Goal: Contribute content: Add original content to the website for others to see

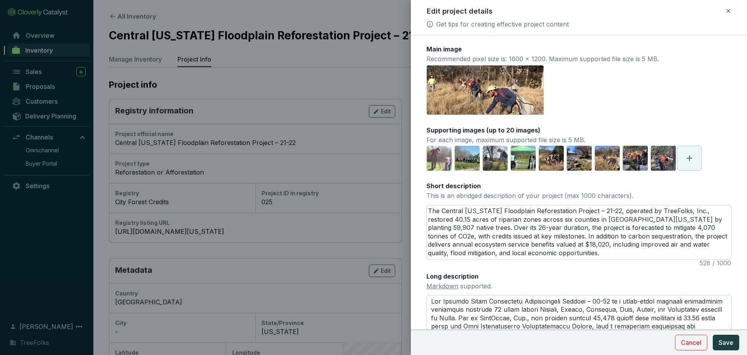
click at [392, 112] on div at bounding box center [373, 177] width 747 height 355
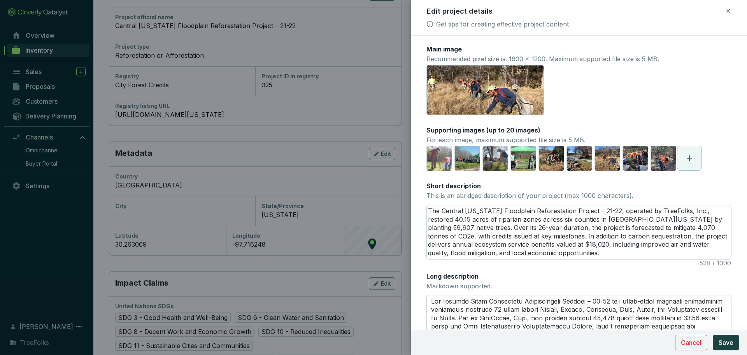
scroll to position [34, 0]
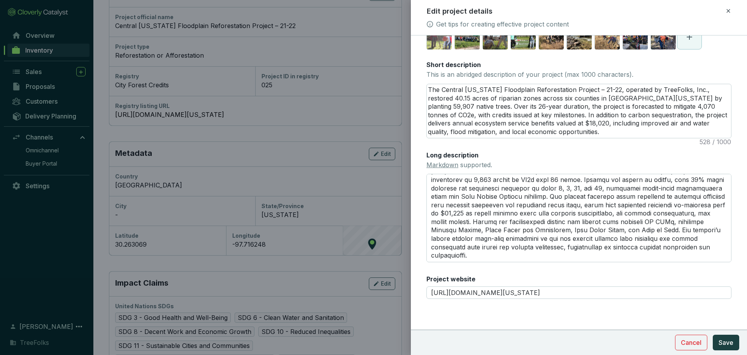
click at [726, 12] on icon at bounding box center [728, 10] width 6 height 9
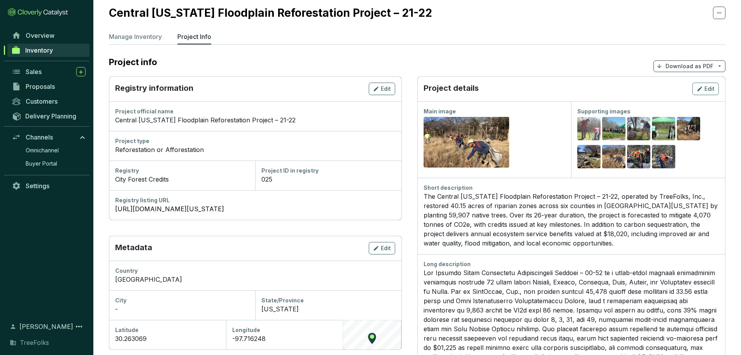
scroll to position [0, 0]
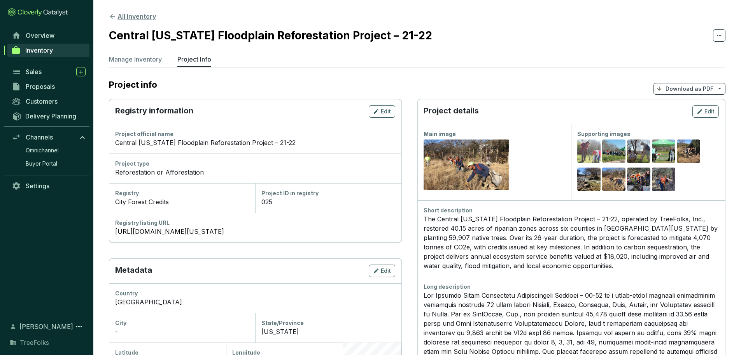
click at [156, 20] on button "All Inventory" at bounding box center [132, 16] width 47 height 9
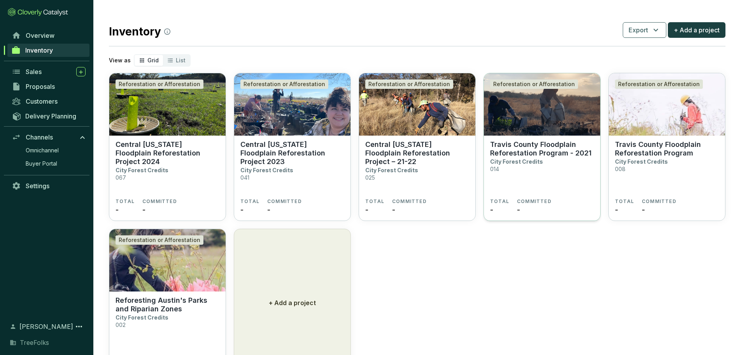
click at [562, 157] on p "Travis County Floodplain Reforestation Program - 2021" at bounding box center [542, 148] width 104 height 17
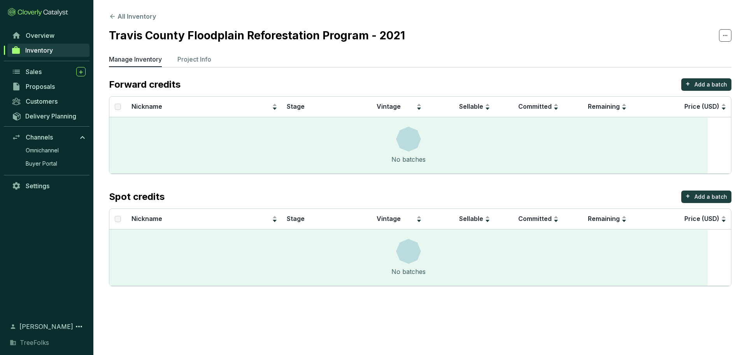
click at [247, 61] on section "All Inventory Travis County Floodplain Reforestation Program - 2021 Manage Inve…" at bounding box center [420, 151] width 654 height 302
click at [211, 64] on p "Project Info" at bounding box center [194, 58] width 34 height 9
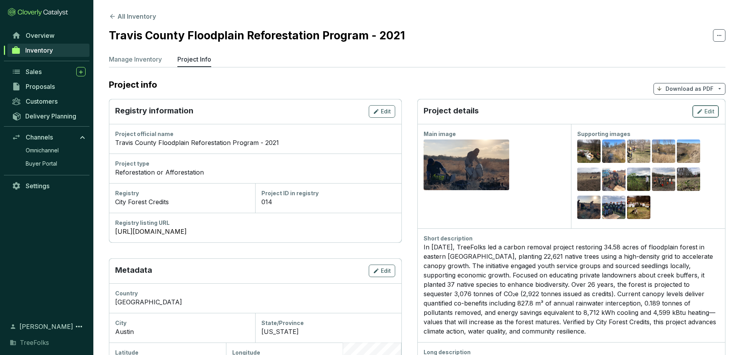
click at [705, 115] on span "Edit" at bounding box center [710, 111] width 10 height 8
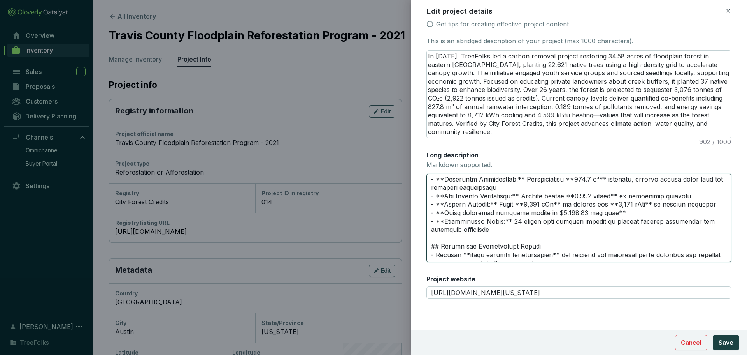
scroll to position [200, 0]
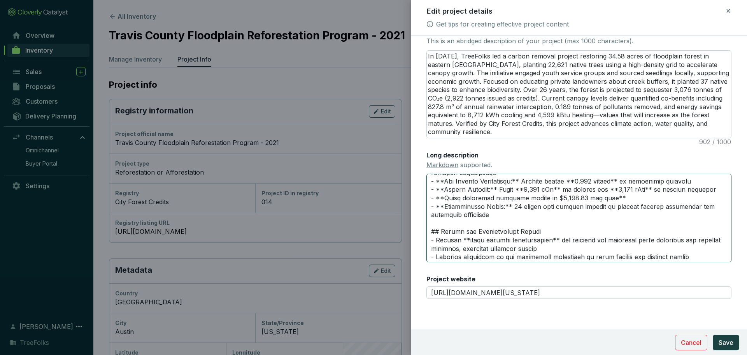
drag, startPoint x: 433, startPoint y: 227, endPoint x: 599, endPoint y: 261, distance: 170.1
click at [599, 261] on textarea "Long description Markdown supported." at bounding box center [579, 218] width 305 height 88
click at [503, 235] on textarea "Long description Markdown supported." at bounding box center [579, 218] width 305 height 88
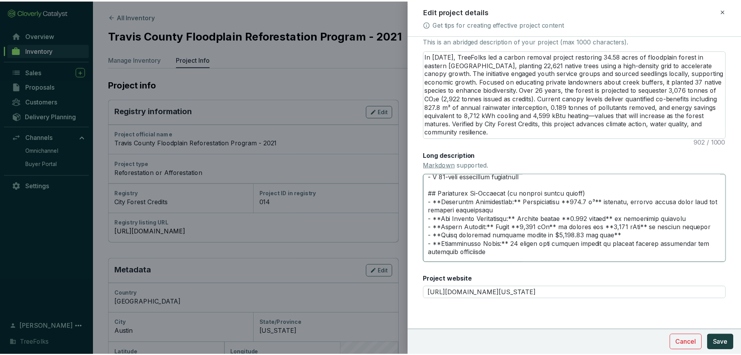
scroll to position [123, 0]
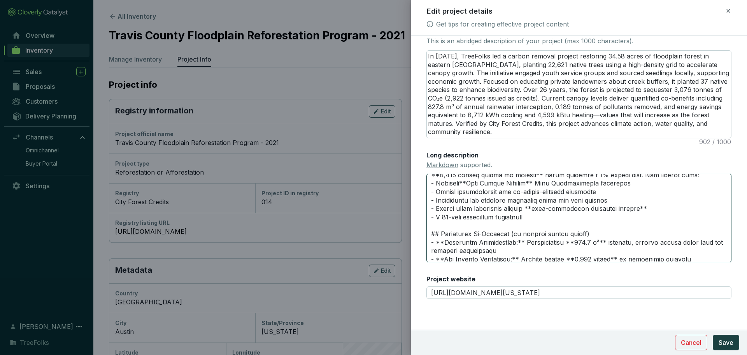
drag, startPoint x: 599, startPoint y: 260, endPoint x: 519, endPoint y: 259, distance: 79.8
click at [519, 259] on textarea "Long description Markdown supported." at bounding box center [579, 218] width 305 height 88
paste textarea "— will increase as the forest matures)"
type textarea "# Travis County Floodplain Reforestation Program – 2021 In 2021, TreeFolks led …"
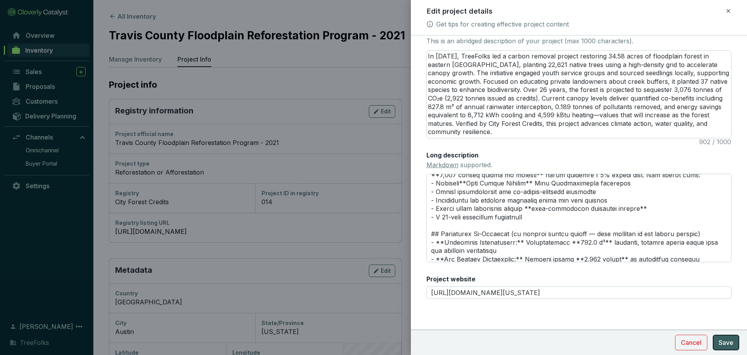
click at [723, 338] on span "Save" at bounding box center [726, 341] width 15 height 9
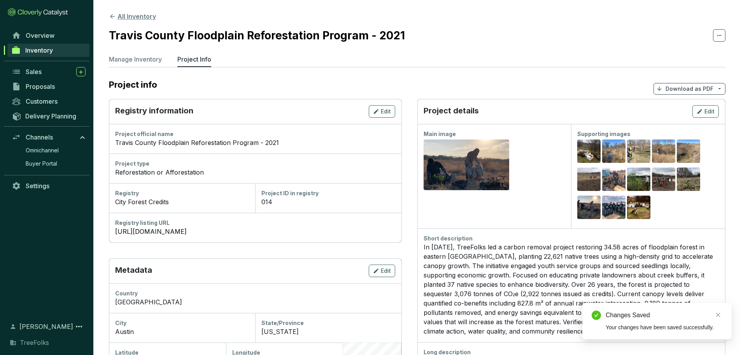
click at [149, 13] on button "All Inventory" at bounding box center [132, 16] width 47 height 9
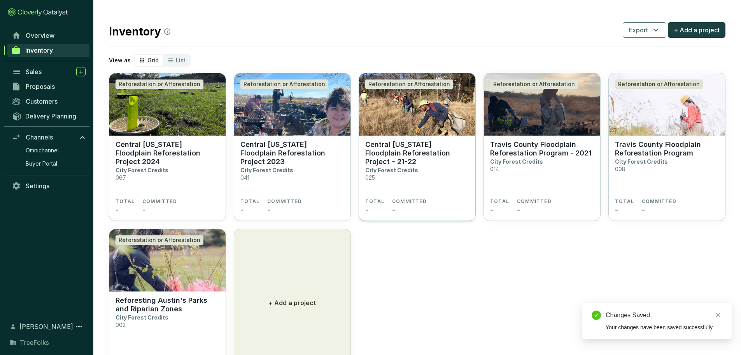
click at [396, 135] on img at bounding box center [417, 104] width 116 height 62
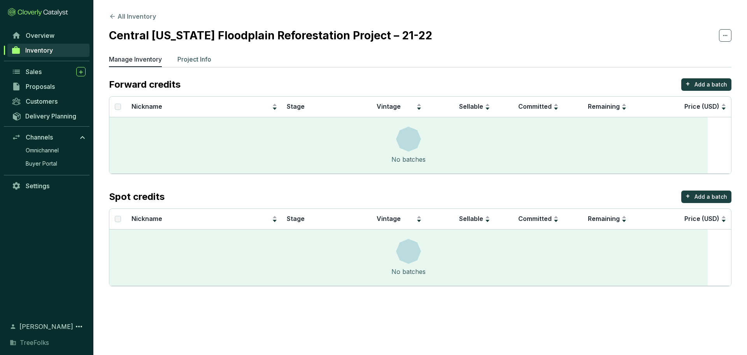
click at [211, 64] on p "Project Info" at bounding box center [194, 58] width 34 height 9
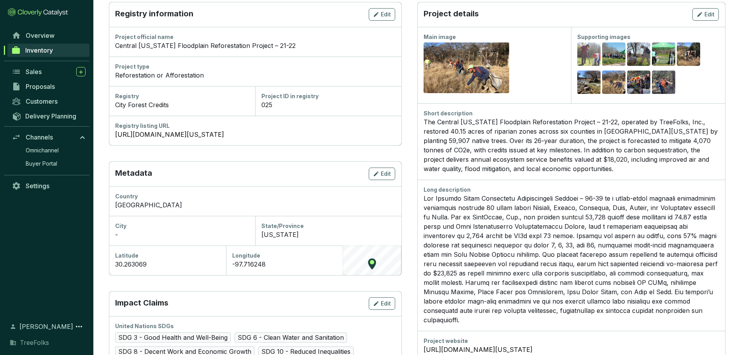
scroll to position [117, 0]
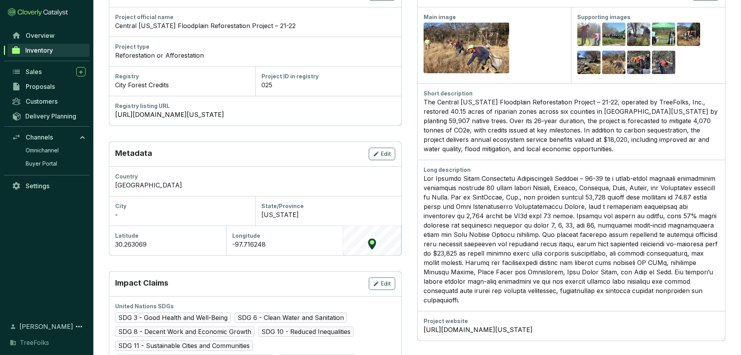
click at [552, 153] on div "The Central Texas Floodplain Reforestation Project – 21-22, operated by TreeFol…" at bounding box center [572, 125] width 296 height 56
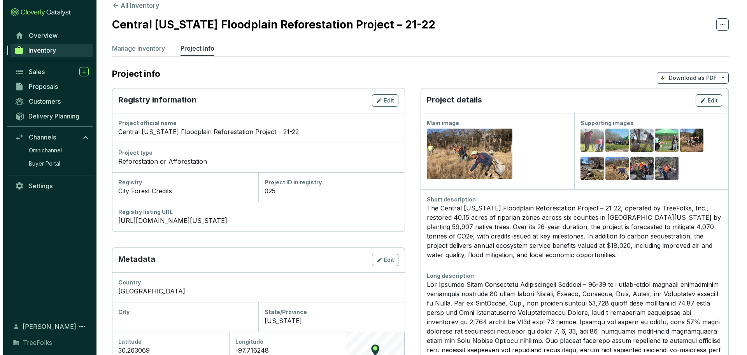
scroll to position [39, 0]
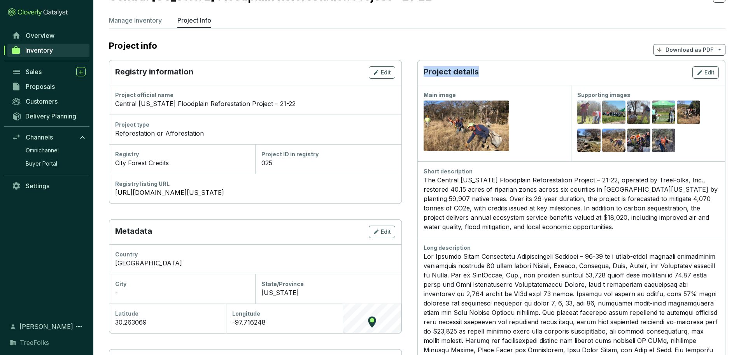
drag, startPoint x: 528, startPoint y: 88, endPoint x: 455, endPoint y: 84, distance: 72.5
click at [455, 84] on div "Project details Edit" at bounding box center [572, 72] width 308 height 25
click at [455, 79] on p "Project details" at bounding box center [451, 72] width 55 height 12
click at [709, 76] on span "Edit" at bounding box center [710, 72] width 10 height 8
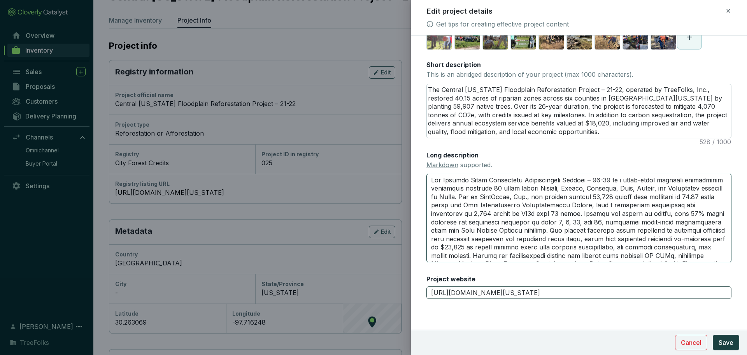
scroll to position [34, 0]
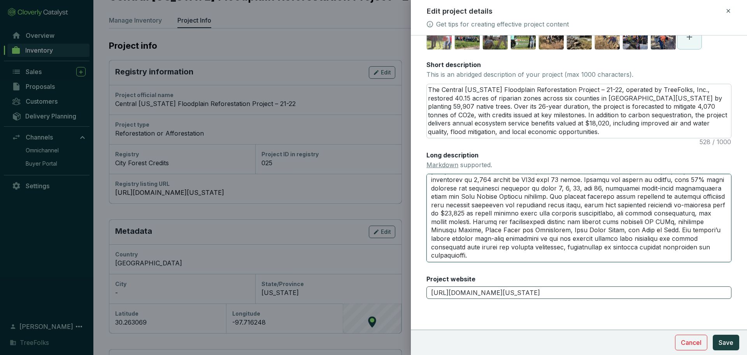
drag, startPoint x: 434, startPoint y: 174, endPoint x: 686, endPoint y: 286, distance: 276.0
click at [686, 286] on div "Main image Recommended pixel size is: 1600 x 1200. Maximum supported file size …" at bounding box center [579, 116] width 305 height 384
paste textarea "# Central Texas Floodplain Reforestation Project – 2021–2022 In 2021–2022, Tree…"
type textarea "# Central Texas Floodplain Reforestation Project – 2021–2022 In 2021–2022, Tree…"
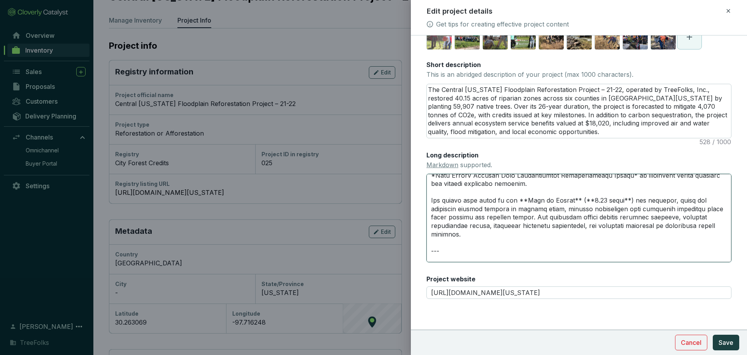
scroll to position [0, 0]
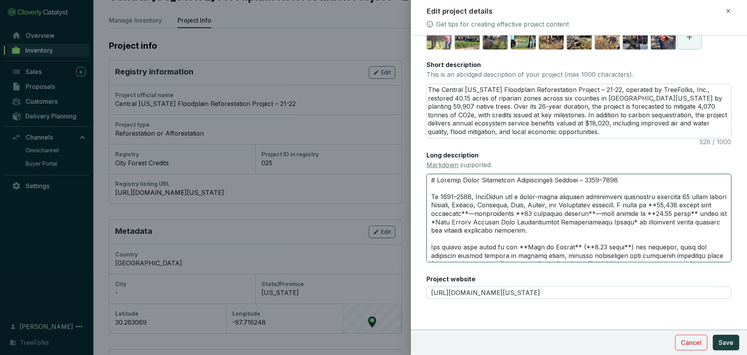
type textarea "# Central Texas Floodplain Reforestation Project – 2021–2022 In 2021–2022, Tree…"
click at [555, 97] on textarea "The Central Texas Floodplain Reforestation Project – 21-22, operated by TreeFol…" at bounding box center [579, 111] width 304 height 54
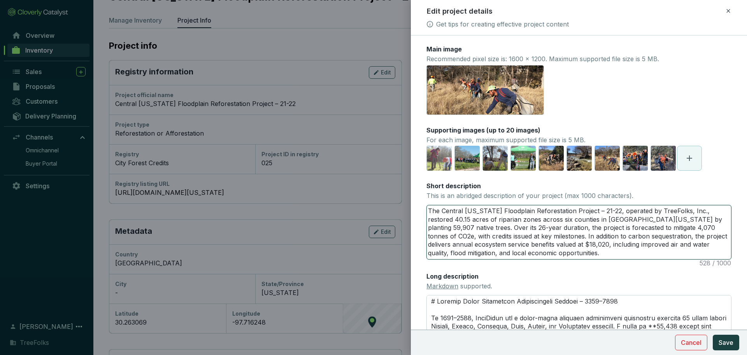
drag, startPoint x: 580, startPoint y: 123, endPoint x: 418, endPoint y: 270, distance: 219.3
click at [418, 270] on form "Main image Recommended pixel size is: 1600 x 1200. Maximum supported file size …" at bounding box center [579, 255] width 336 height 421
paste textarea "In 2021–2022, TreeFolks restored 40.15 acres of riparian forest across 16 sites…"
type textarea "In 2021–2022, TreeFolks restored 40.15 acres of riparian forest across 16 sites…"
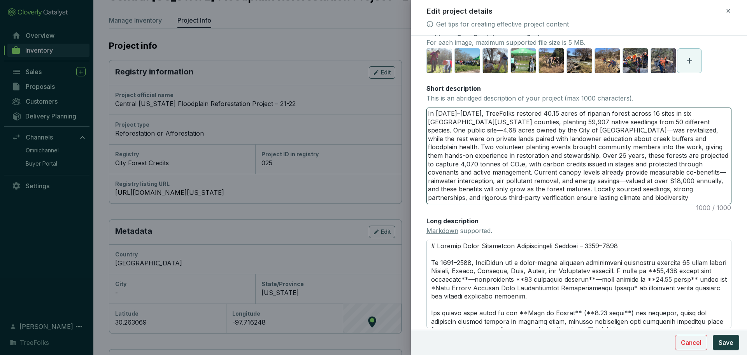
scroll to position [117, 0]
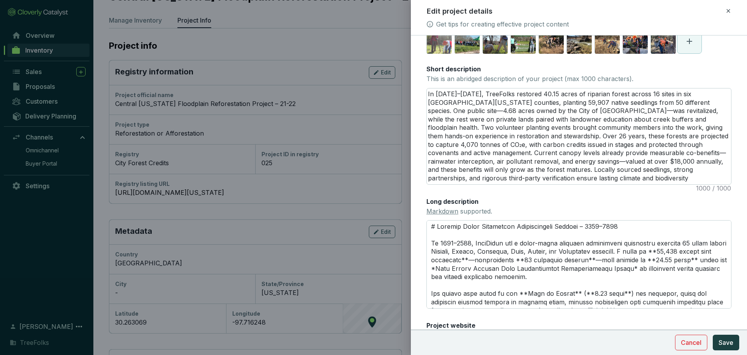
click at [623, 269] on div "Long description Markdown supported." at bounding box center [579, 252] width 305 height 111
click at [616, 184] on textarea "In 2021–2022, TreeFolks restored 40.15 acres of riparian forest across 16 sites…" at bounding box center [579, 136] width 304 height 96
click at [576, 184] on textarea "In 2021–2022, TreeFolks restored 40.15 acres of riparian forest across 16 sites…" at bounding box center [579, 136] width 304 height 96
type textarea "In 2021–2022, TreeFolks restored 40.15 acres of riparian forest across 16 sites…"
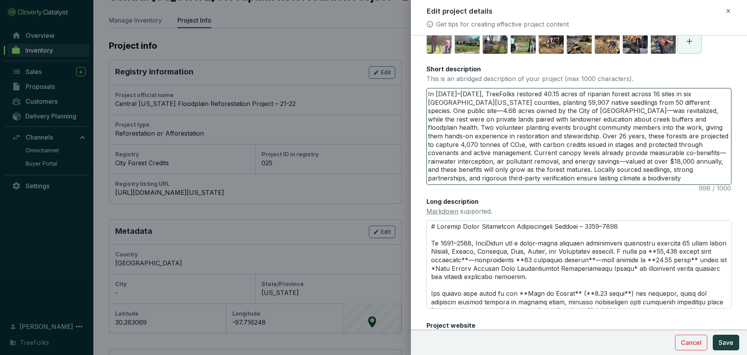
type textarea "In 2021–2022, TreeFolks restored 40.15 acres of riparian forest across 16 sites…"
click at [567, 184] on textarea "In 2021–2022, TreeFolks restored 40.15 acres of riparian forest across 16 sites…" at bounding box center [579, 136] width 304 height 96
drag, startPoint x: 615, startPoint y: 242, endPoint x: 375, endPoint y: 135, distance: 262.9
click at [375, 135] on div "Edit project details Get tips for creating effective project content Main image…" at bounding box center [373, 177] width 747 height 355
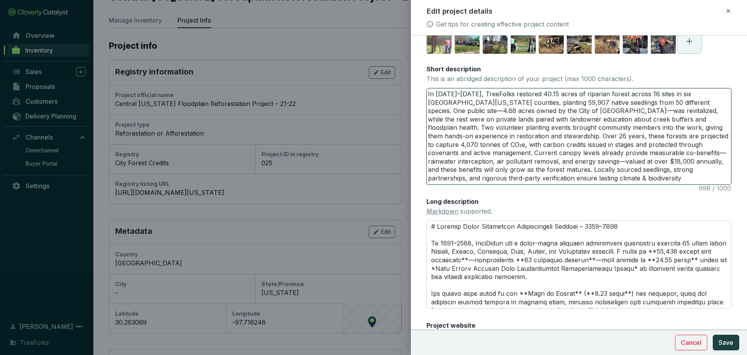
paste textarea "species. One public site—4.68 acres owned by the City of Austin—was revitalized…"
type textarea "In 2021–2022, TreeFolks restored 40.15 acres of riparian forest across 16 sites…"
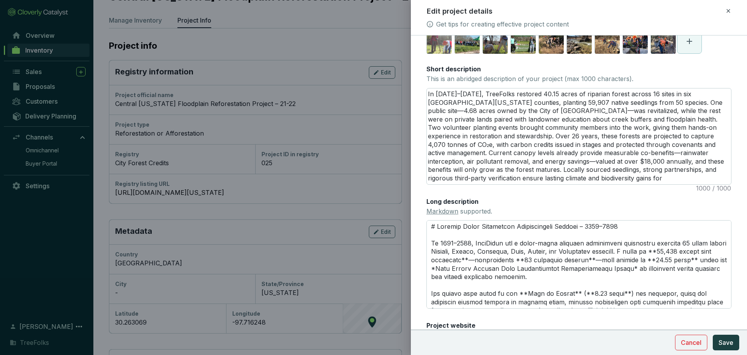
click at [635, 126] on div "Main image Recommended pixel size is: 1600 x 1200. Maximum supported file size …" at bounding box center [579, 141] width 305 height 426
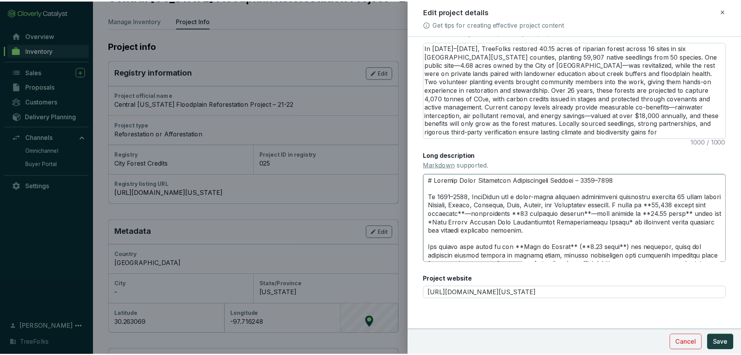
scroll to position [241, 0]
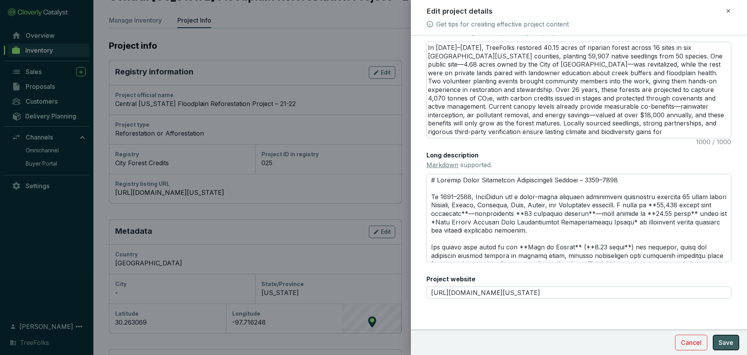
click at [725, 341] on span "Save" at bounding box center [726, 341] width 15 height 9
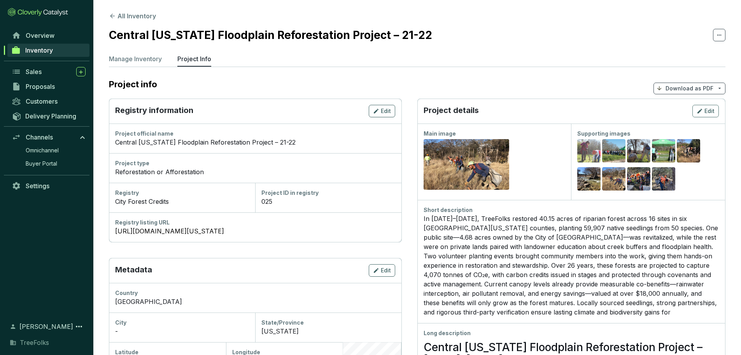
scroll to position [0, 0]
click at [142, 16] on button "All Inventory" at bounding box center [132, 16] width 47 height 9
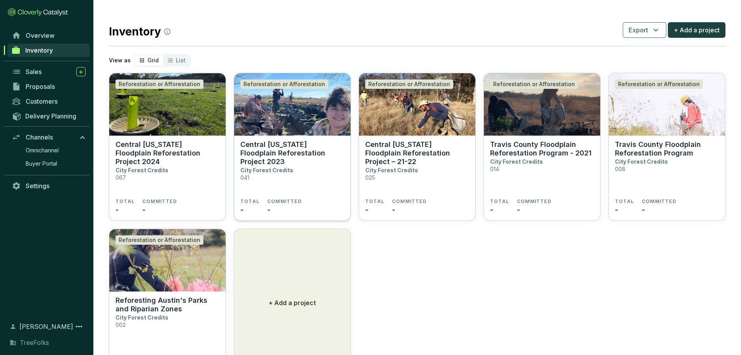
click at [304, 166] on p "Central [US_STATE] Floodplain Reforestation Project 2023" at bounding box center [293, 153] width 104 height 26
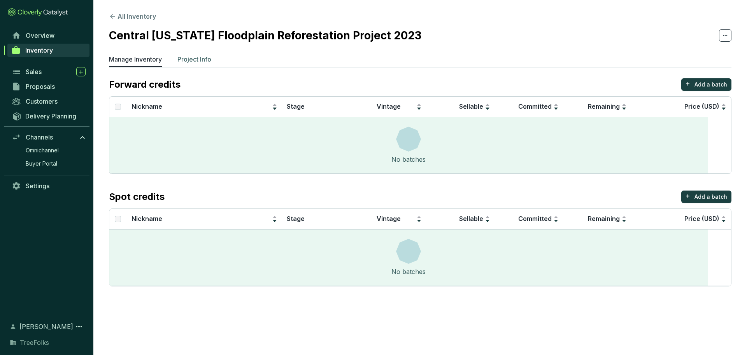
click at [211, 67] on li "Project Info" at bounding box center [194, 60] width 34 height 12
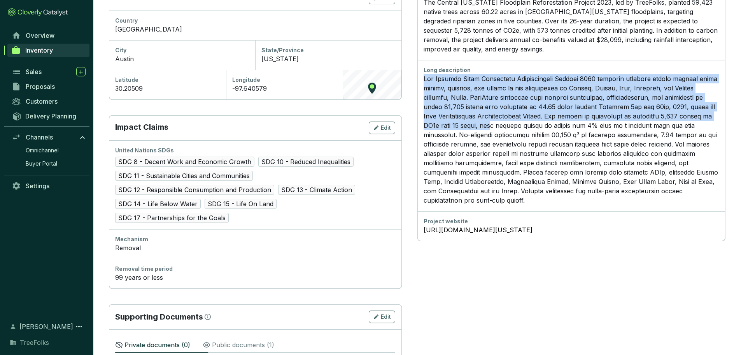
scroll to position [428, 0]
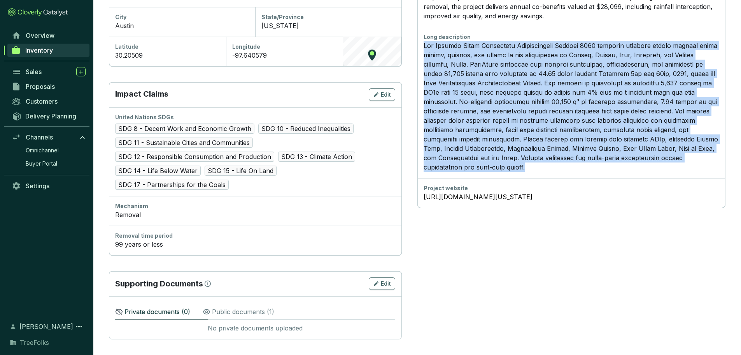
drag, startPoint x: 456, startPoint y: 174, endPoint x: 679, endPoint y: 239, distance: 232.2
click at [679, 178] on div "Long description" at bounding box center [572, 102] width 308 height 151
copy p "Lor Ipsumdo Sitam Consectetu Adipiscingeli Seddoei 2635 temporin utlabore etdol…"
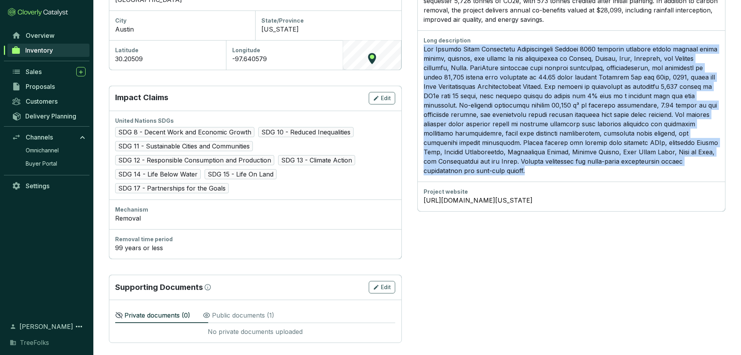
scroll to position [350, 0]
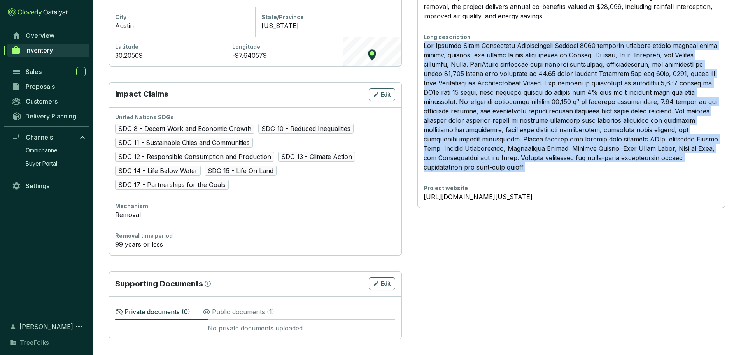
copy p "The Central Texas Floodplain Reforestation Project 2023 restores riparian fores…"
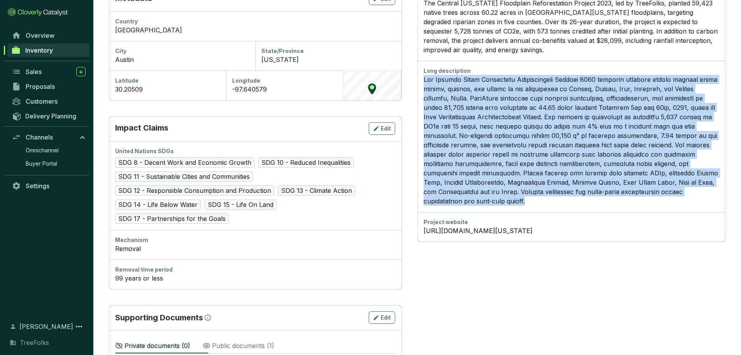
scroll to position [272, 0]
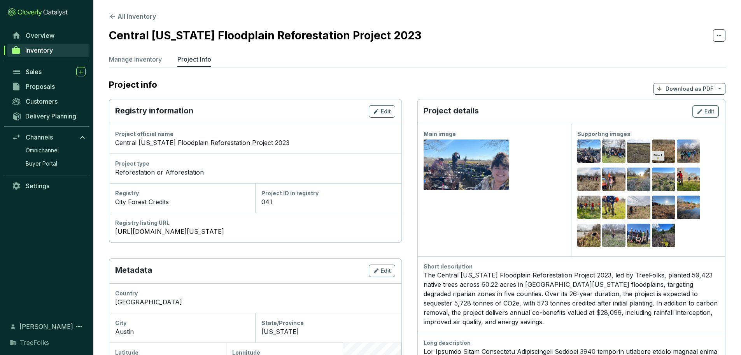
click at [713, 116] on div "Edit" at bounding box center [706, 111] width 18 height 9
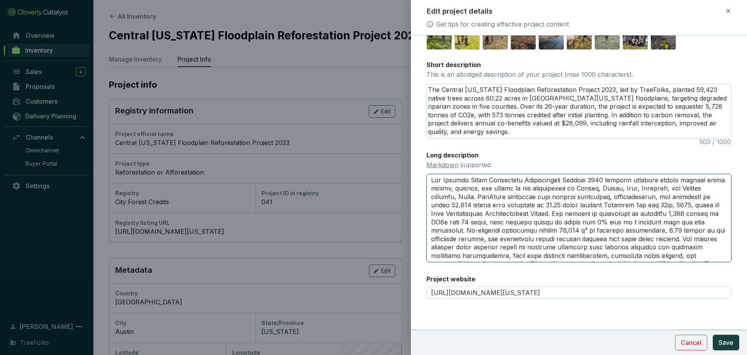
drag, startPoint x: 647, startPoint y: 256, endPoint x: 401, endPoint y: 156, distance: 265.7
click at [401, 156] on div "Edit project details Get tips for creating effective project content Main image…" at bounding box center [373, 177] width 747 height 355
paste textarea "# Central Texas Floodplain Reforestation Project 2023 In February 2023, TreeFol…"
type textarea "# Central Texas Floodplain Reforestation Project 2023 In February 2023, TreeFol…"
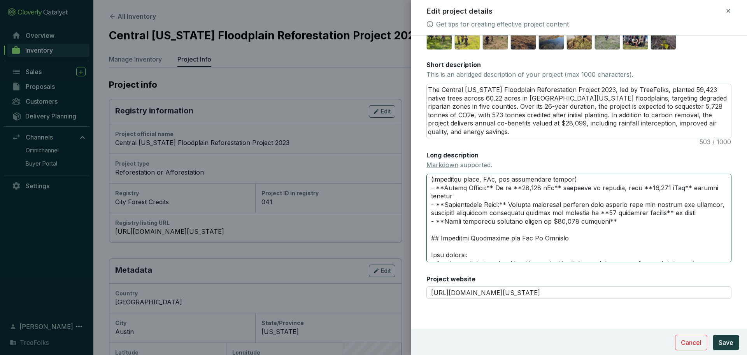
scroll to position [261, 0]
type textarea "# Central Texas Floodplain Reforestation Project 2023 In February 2023, TreeFol…"
click at [558, 152] on div "Main image Recommended pixel size is: 1600 x 1200. Maximum supported file size …" at bounding box center [579, 102] width 305 height 412
click at [524, 126] on textarea "The Central Texas Floodplain Reforestation Project 2023, led by TreeFolks, plan…" at bounding box center [579, 111] width 304 height 54
drag, startPoint x: 500, startPoint y: 133, endPoint x: 414, endPoint y: 72, distance: 105.4
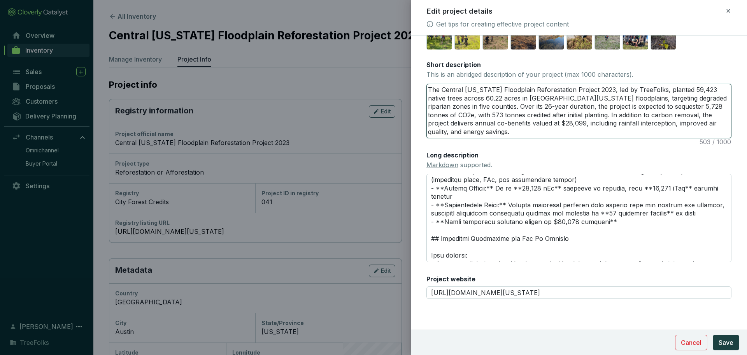
click at [414, 72] on form "Main image Recommended pixel size is: 1600 x 1200. Maximum supported file size …" at bounding box center [579, 121] width 336 height 450
paste textarea "In February 2023, TreeFolks teamed up with private landowners, municipalities, …"
type textarea "In February 2023, TreeFolks teamed up with private landowners, municipalities, …"
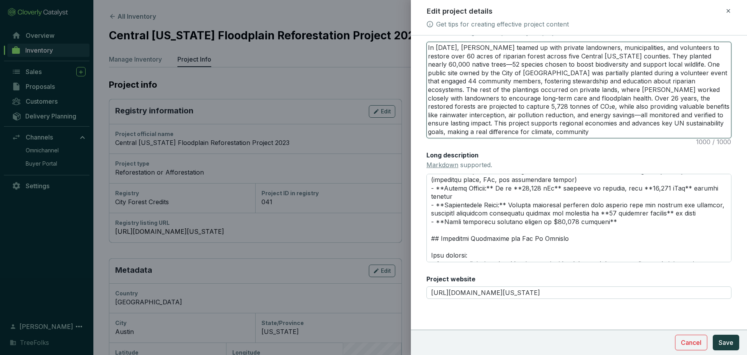
scroll to position [0, 0]
type textarea "In February 2023, TreeFolks teamed up with private landowners, municipalities, …"
click at [551, 204] on div "Long description Markdown supported." at bounding box center [579, 206] width 305 height 111
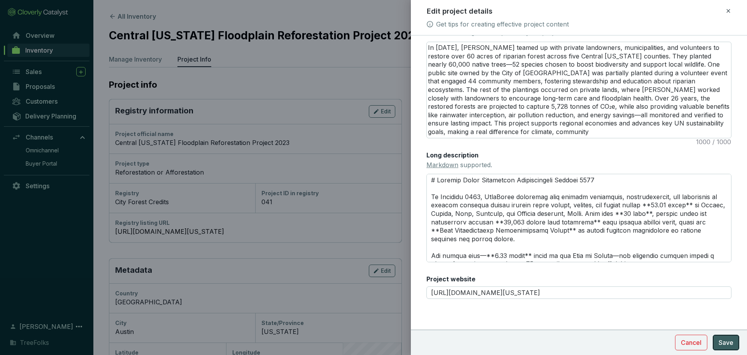
click at [726, 341] on span "Save" at bounding box center [726, 341] width 15 height 9
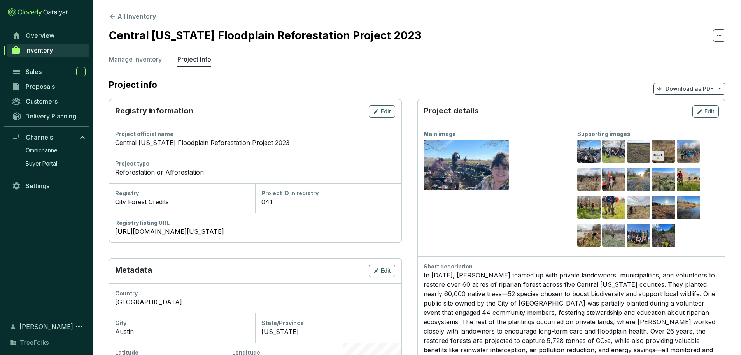
click at [156, 12] on button "All Inventory" at bounding box center [132, 16] width 47 height 9
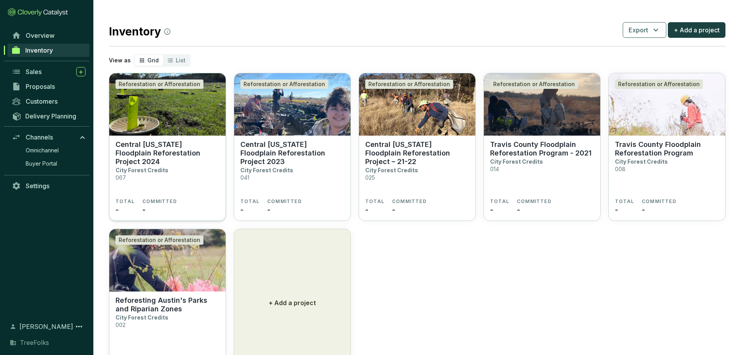
click at [189, 166] on p "Central [US_STATE] Floodplain Reforestation Project 2024" at bounding box center [168, 153] width 104 height 26
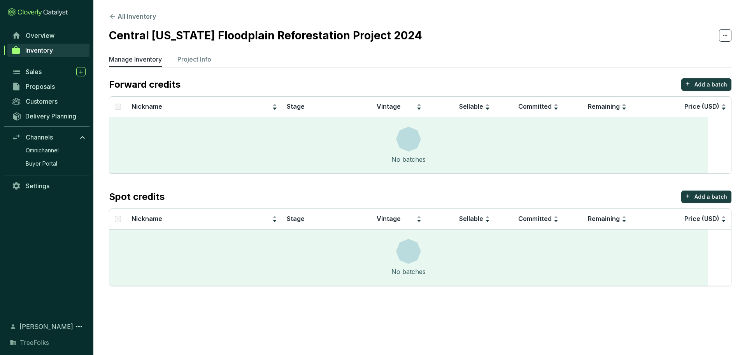
click at [239, 61] on section "All Inventory Central [US_STATE] Floodplain Reforestation Project 2024 Manage I…" at bounding box center [420, 151] width 654 height 302
click at [211, 64] on p "Project Info" at bounding box center [194, 58] width 34 height 9
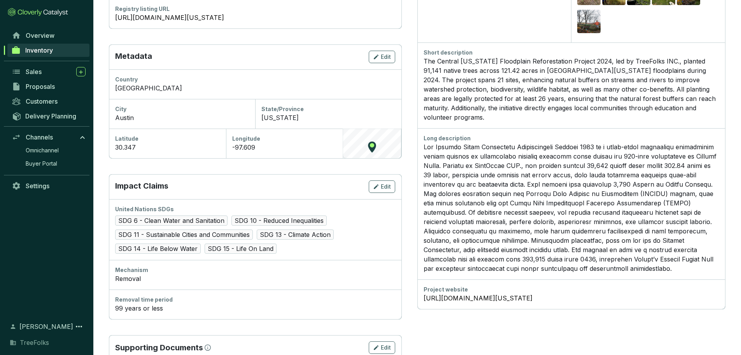
scroll to position [213, 0]
click at [481, 260] on p at bounding box center [572, 207] width 296 height 131
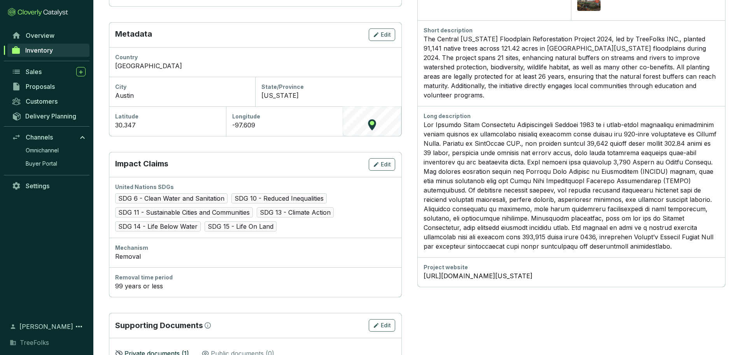
scroll to position [236, 0]
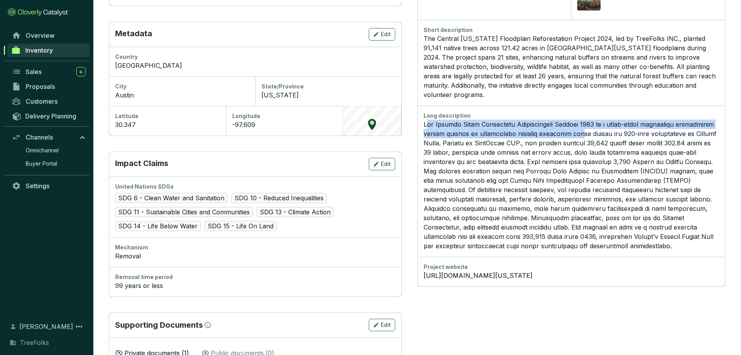
drag, startPoint x: 460, startPoint y: 196, endPoint x: 498, endPoint y: 223, distance: 46.3
click at [498, 223] on p at bounding box center [572, 184] width 296 height 131
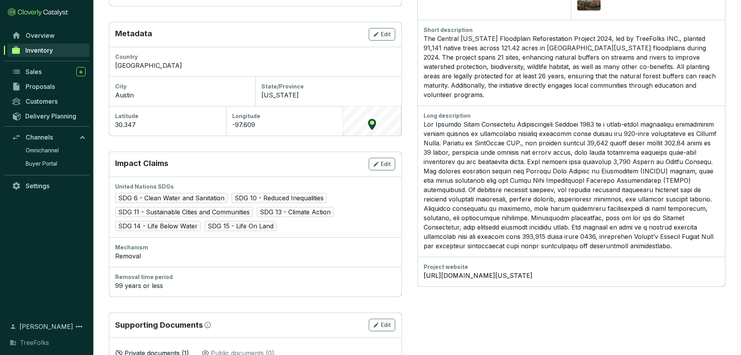
click at [535, 242] on p at bounding box center [572, 184] width 296 height 131
click at [537, 216] on p at bounding box center [572, 184] width 296 height 131
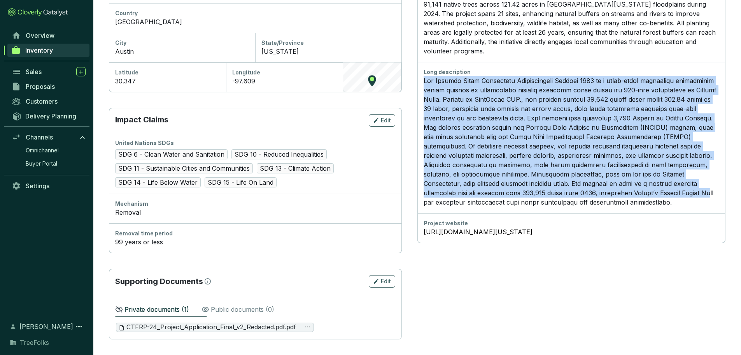
scroll to position [381, 0]
drag, startPoint x: 456, startPoint y: 197, endPoint x: 693, endPoint y: 274, distance: 249.2
click at [693, 207] on p at bounding box center [572, 141] width 296 height 131
copy p "The Central [US_STATE] Floodplain Reforestation Project 2024 is a large-scale e…"
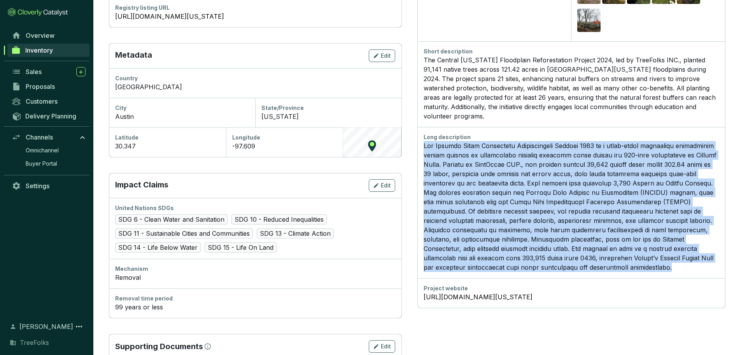
scroll to position [214, 0]
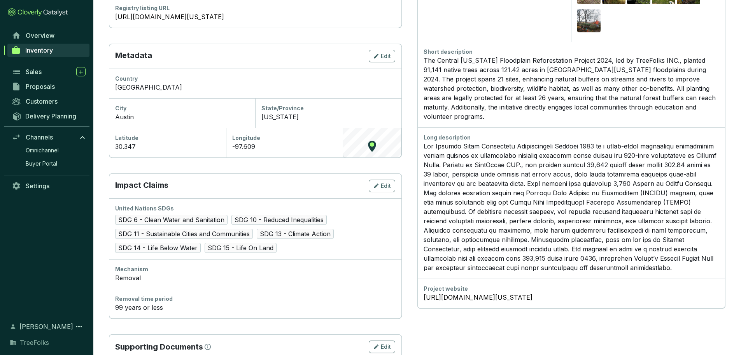
click at [542, 121] on div "The Central [US_STATE] Floodplain Reforestation Project 2024, led by TreeFolks …" at bounding box center [572, 88] width 296 height 65
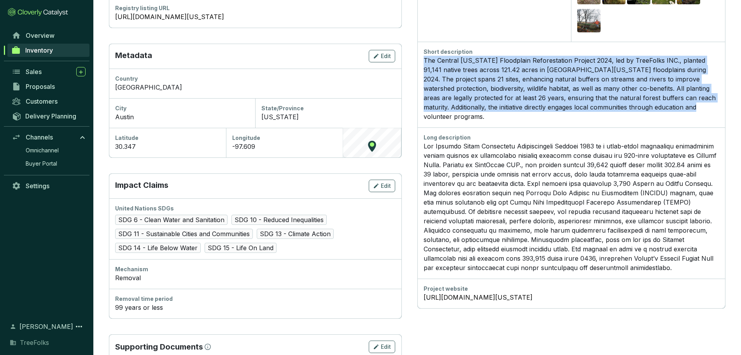
drag, startPoint x: 525, startPoint y: 186, endPoint x: 454, endPoint y: 95, distance: 115.9
click at [454, 95] on div "Short description The Central [US_STATE] Floodplain Reforestation Project 2024,…" at bounding box center [572, 85] width 308 height 86
copy div "The Central [US_STATE] Floodplain Reforestation Project 2024, led by TreeFolks …"
click at [454, 95] on div "Short description The Central [US_STATE] Floodplain Reforestation Project 2024,…" at bounding box center [572, 85] width 308 height 86
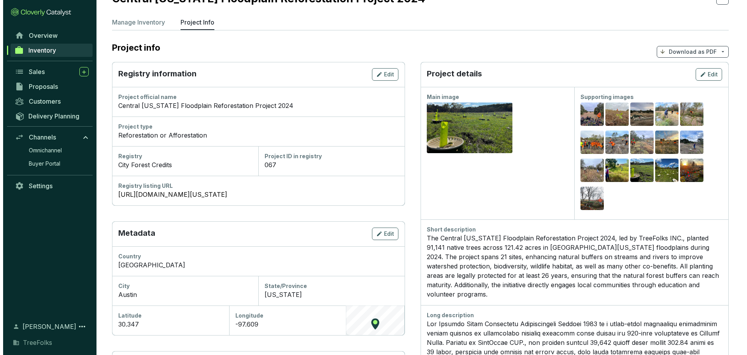
scroll to position [0, 0]
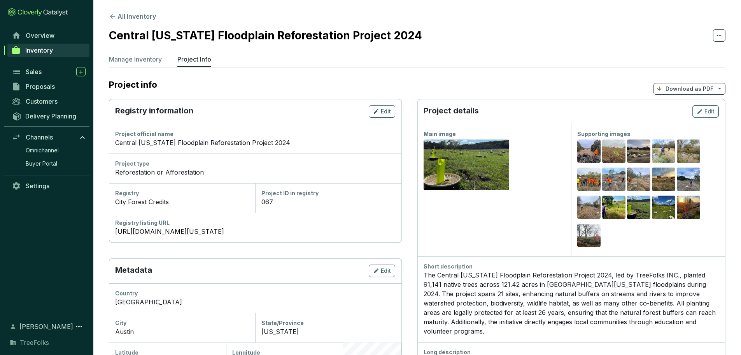
click at [705, 115] on span "Edit" at bounding box center [710, 111] width 10 height 8
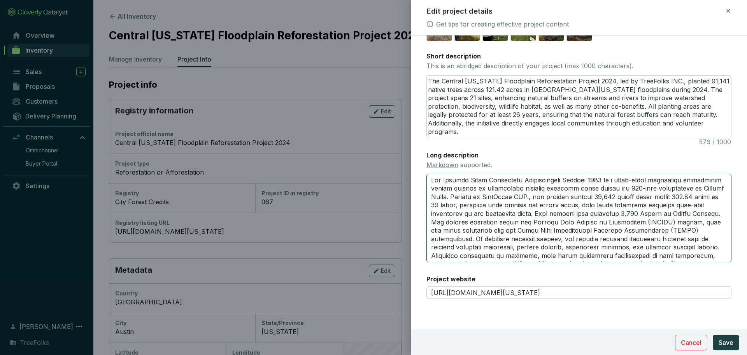
drag, startPoint x: 581, startPoint y: 246, endPoint x: 406, endPoint y: 152, distance: 199.2
click at [406, 152] on div "Edit project details Get tips for creating effective project content Main image…" at bounding box center [373, 177] width 747 height 355
paste textarea "# Central [US_STATE] Floodplain Reforestation Project 2024 In [DATE], TreeFolks…"
type textarea "# Central [US_STATE] Floodplain Reforestation Project 2024 In [DATE], TreeFolks…"
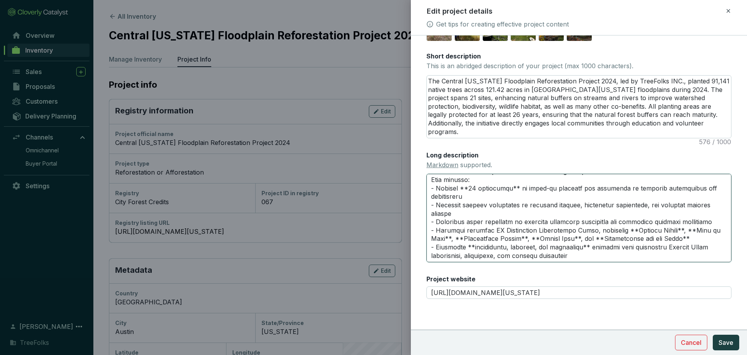
type textarea "# Central [US_STATE] Floodplain Reforestation Project 2024 In [DATE], TreeFolks…"
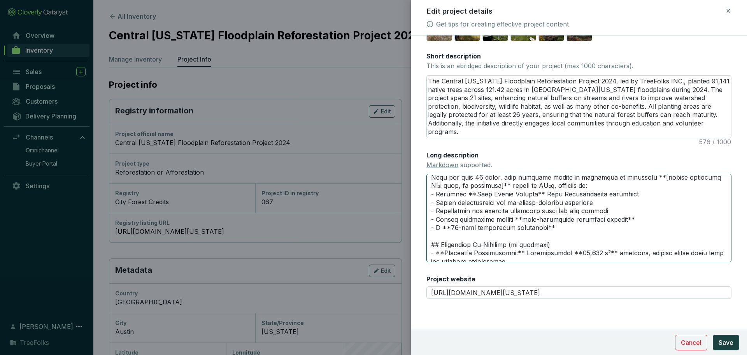
scroll to position [204, 0]
type textarea "# Central [US_STATE] Floodplain Reforestation Project 2024 In [DATE], TreeFolks…"
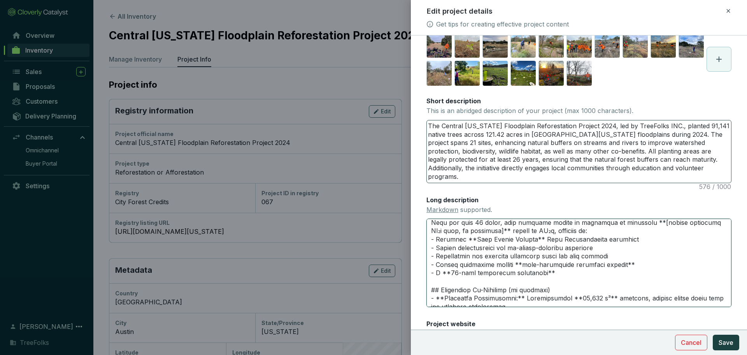
scroll to position [125, 0]
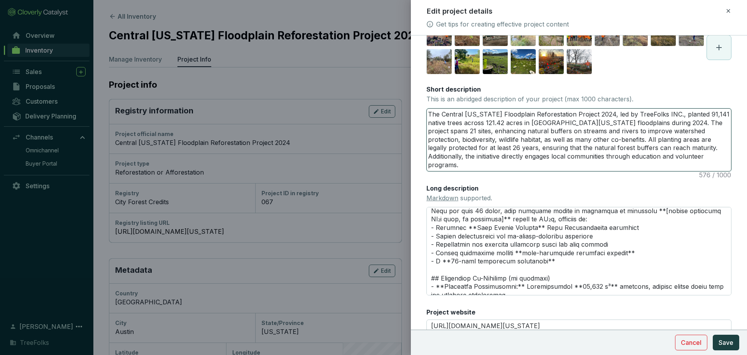
drag, startPoint x: 464, startPoint y: 234, endPoint x: 388, endPoint y: 183, distance: 91.4
click at [388, 183] on div "Edit project details Get tips for creating effective project content Main image…" at bounding box center [373, 177] width 747 height 355
paste textarea "In [DATE], TreeFolks. planted 91,141 native trees across 121.42 acres in [GEOGR…"
type textarea "In [DATE], TreeFolks. planted 91,141 native trees across 121.42 acres in [GEOGR…"
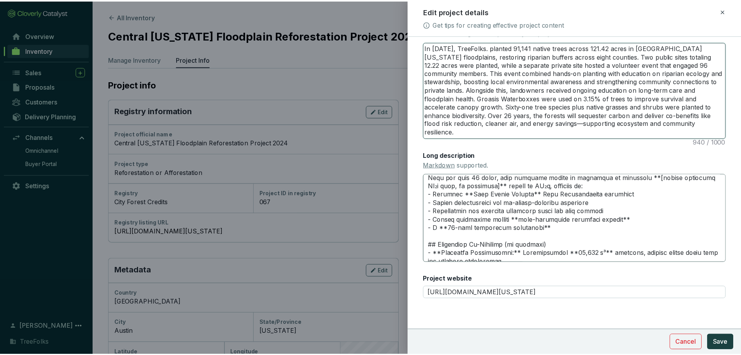
scroll to position [202, 0]
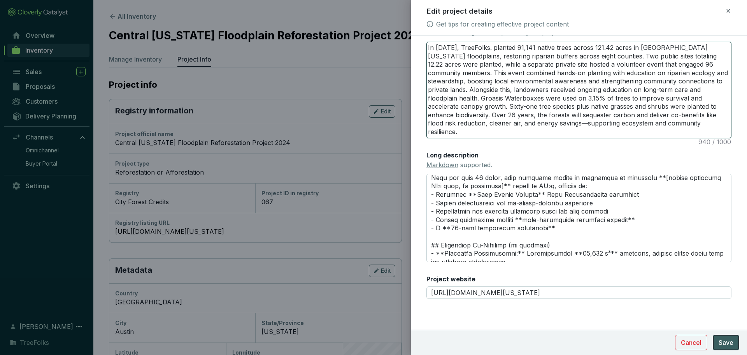
type textarea "In [DATE], TreeFolks. planted 91,141 native trees across 121.42 acres in [GEOGR…"
click at [720, 337] on span "Save" at bounding box center [726, 341] width 15 height 9
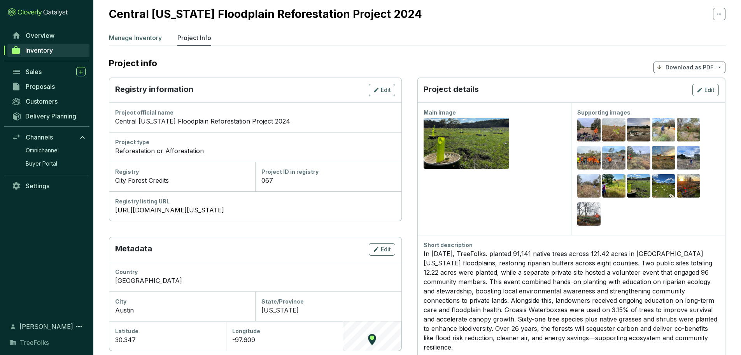
scroll to position [0, 0]
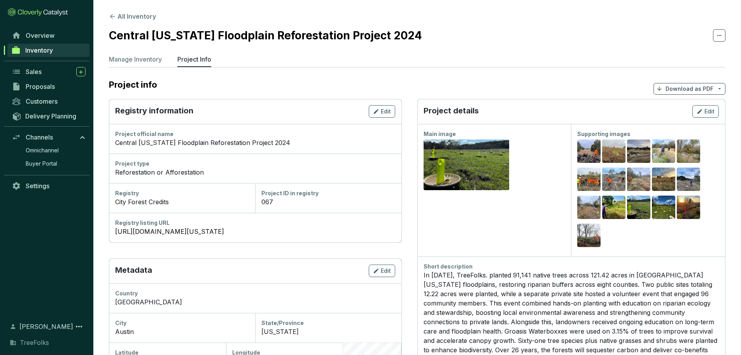
click at [148, 17] on button "All Inventory" at bounding box center [132, 16] width 47 height 9
